Goal: Information Seeking & Learning: Learn about a topic

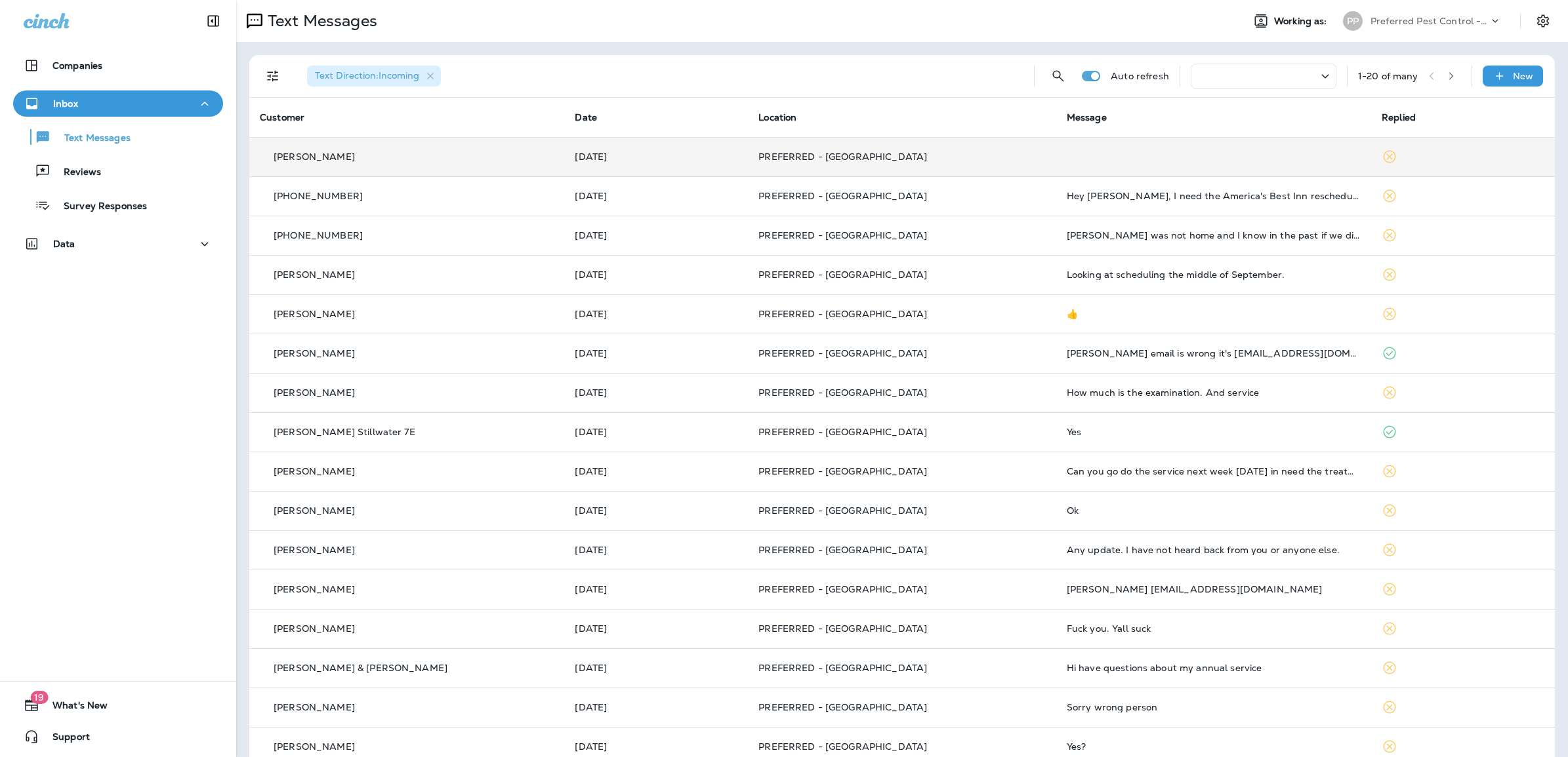
click at [1113, 161] on td at bounding box center [1213, 156] width 315 height 40
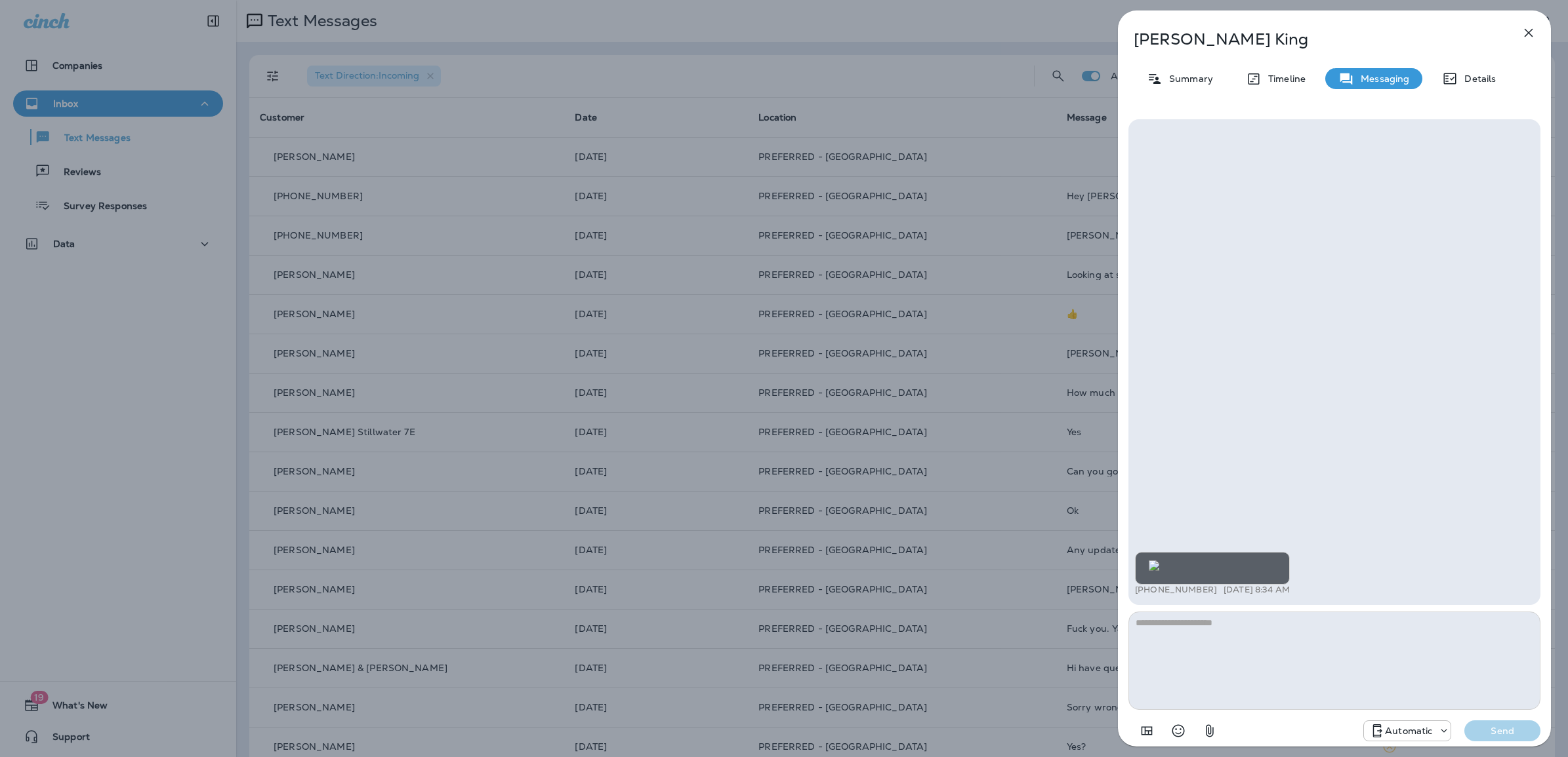
click at [1159, 560] on img at bounding box center [1153, 565] width 11 height 11
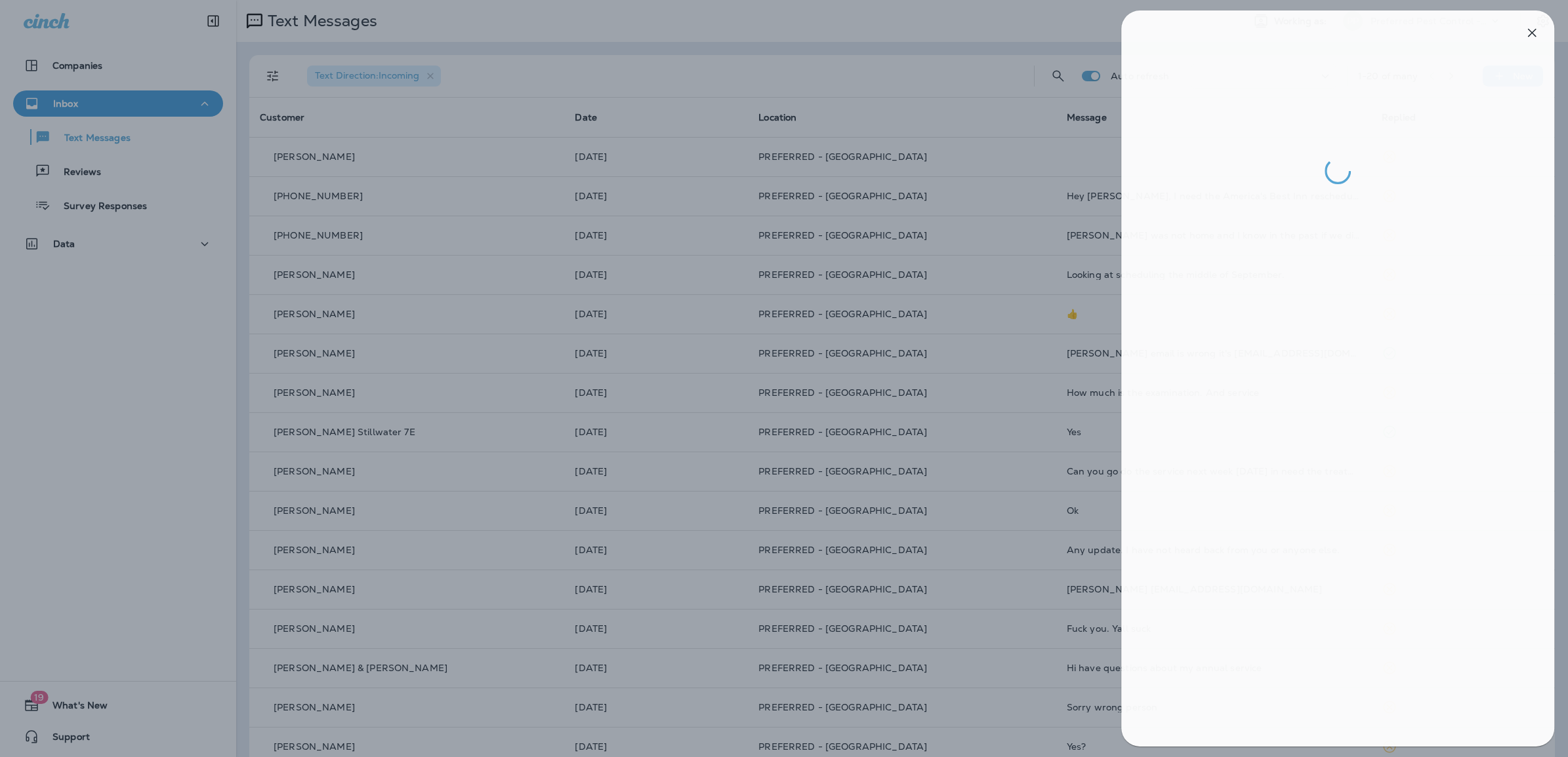
click at [703, 7] on div at bounding box center [787, 378] width 1568 height 757
